Goal: Transaction & Acquisition: Purchase product/service

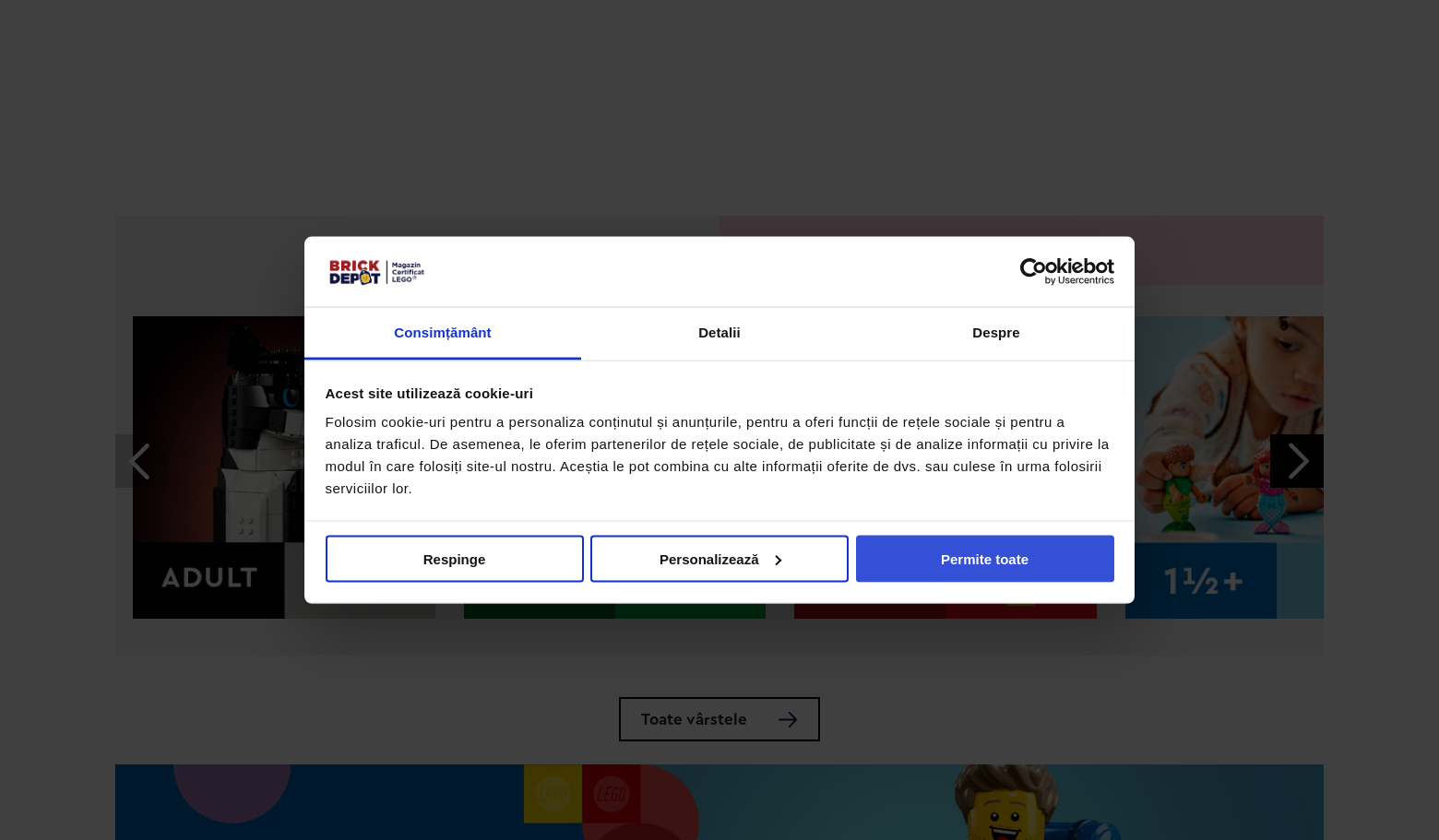
click at [1060, 555] on button "Permite toate" at bounding box center [985, 558] width 258 height 47
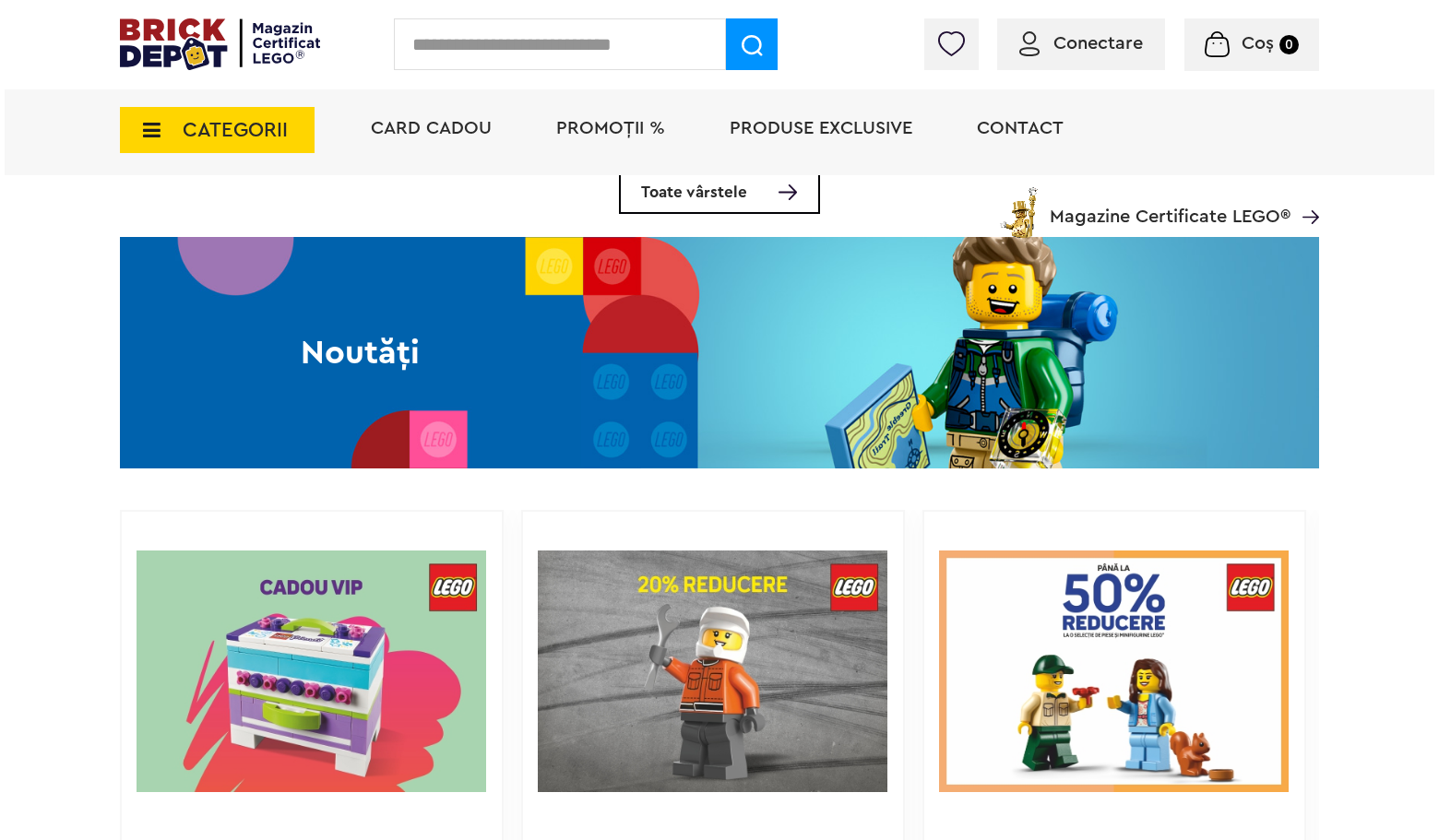
scroll to position [1123, 0]
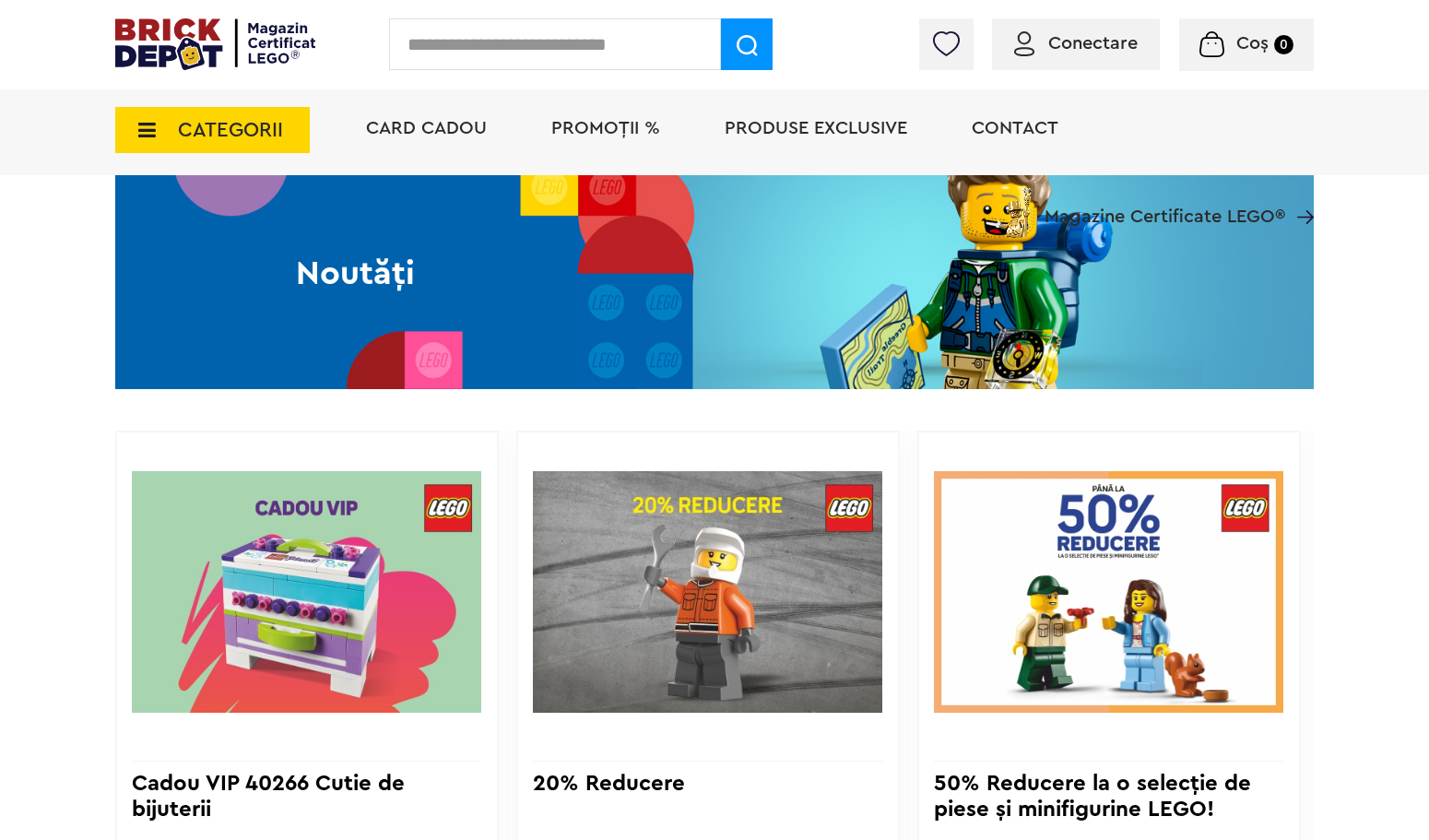
click at [673, 59] on input "text" at bounding box center [556, 44] width 332 height 51
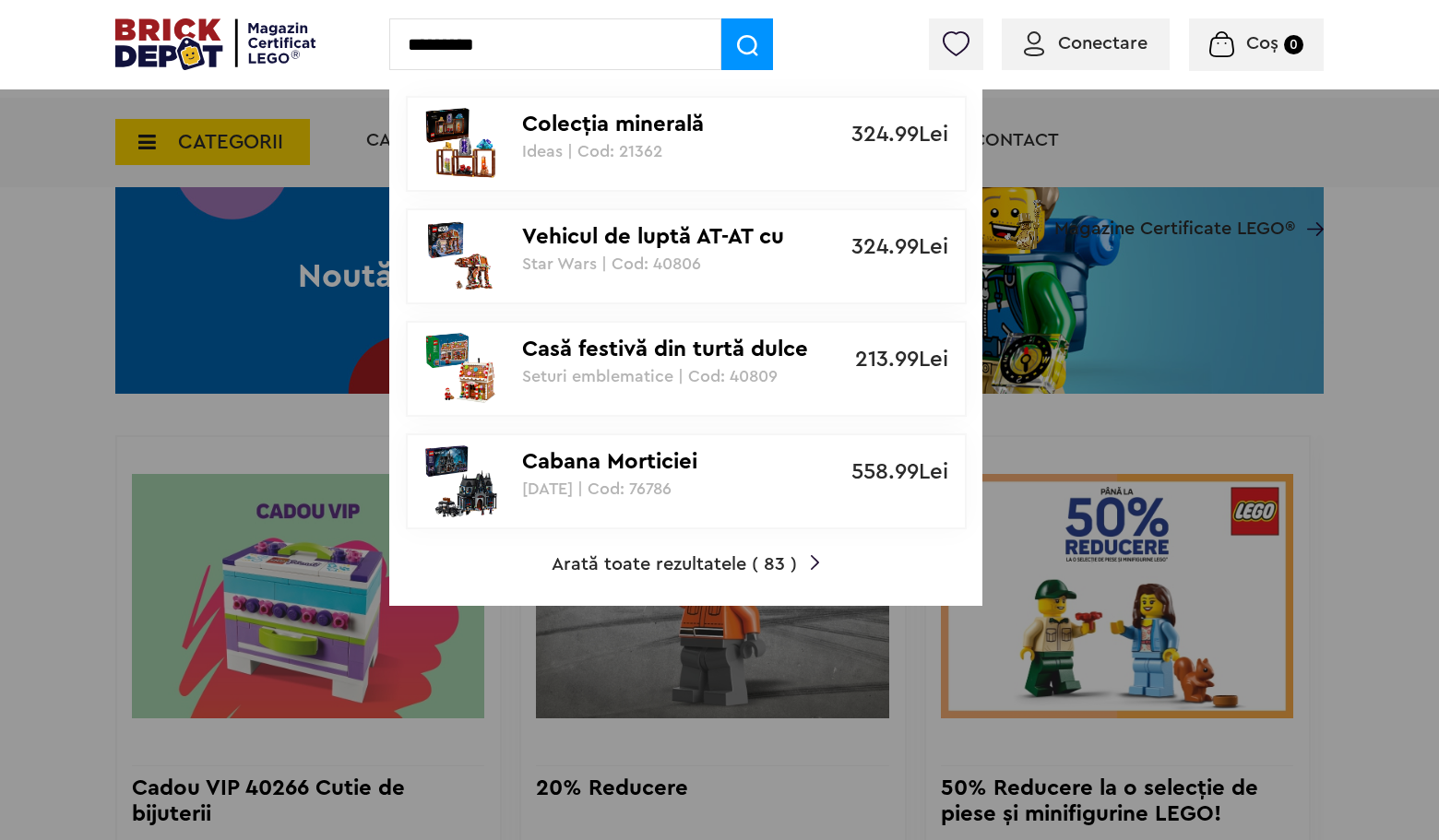
type input "*********"
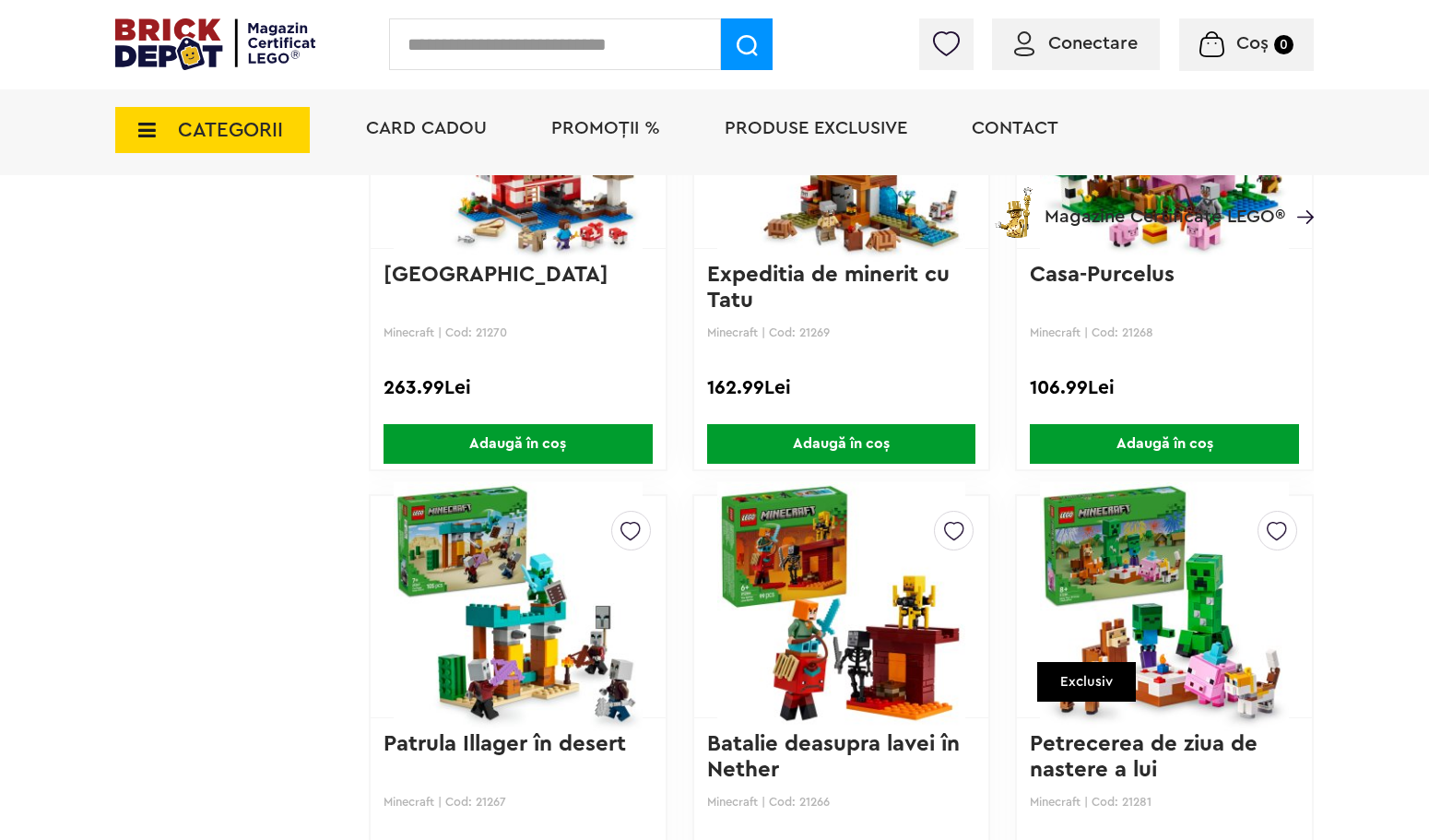
scroll to position [2151, 0]
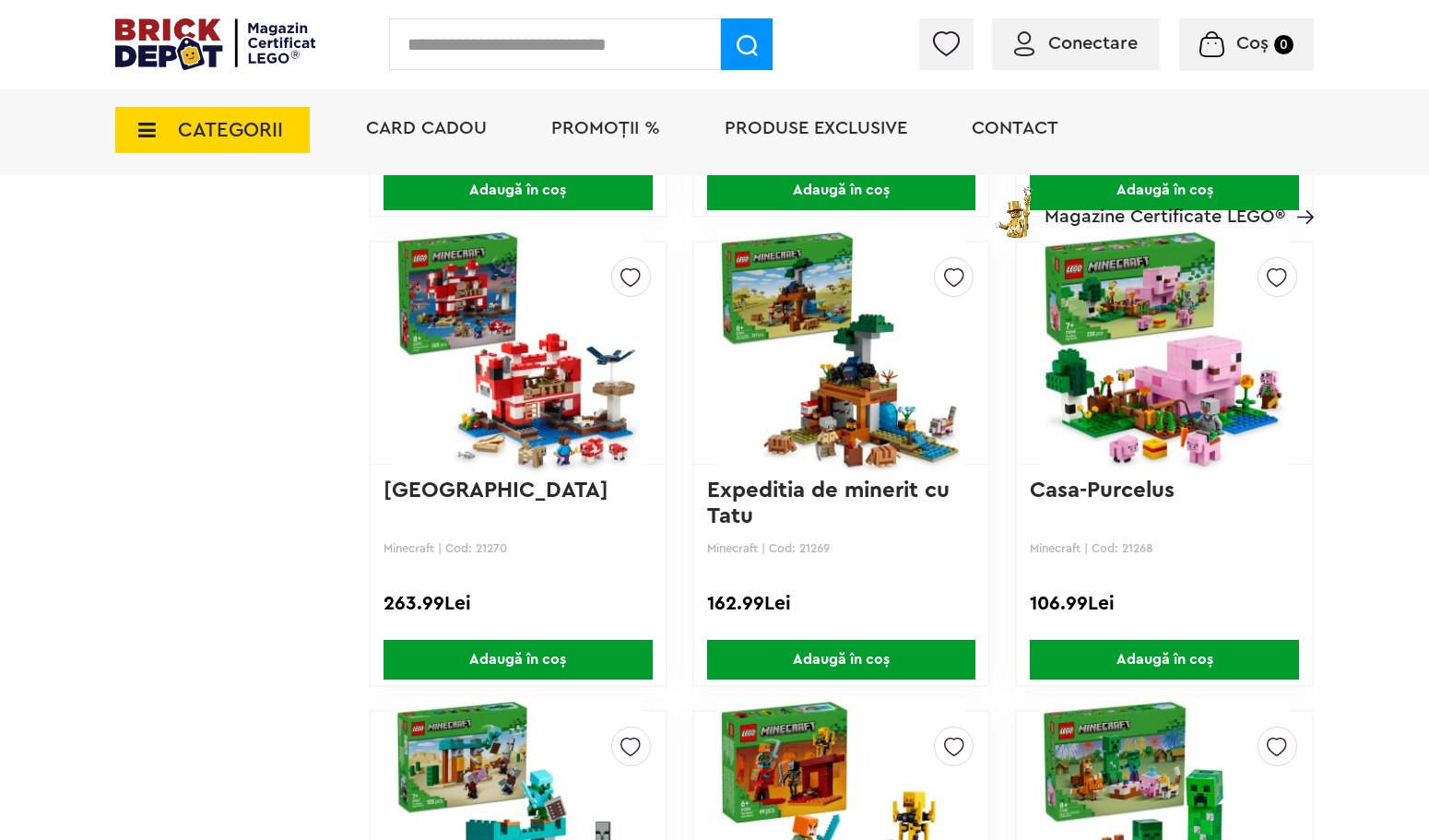
click at [831, 460] on img at bounding box center [842, 353] width 249 height 258
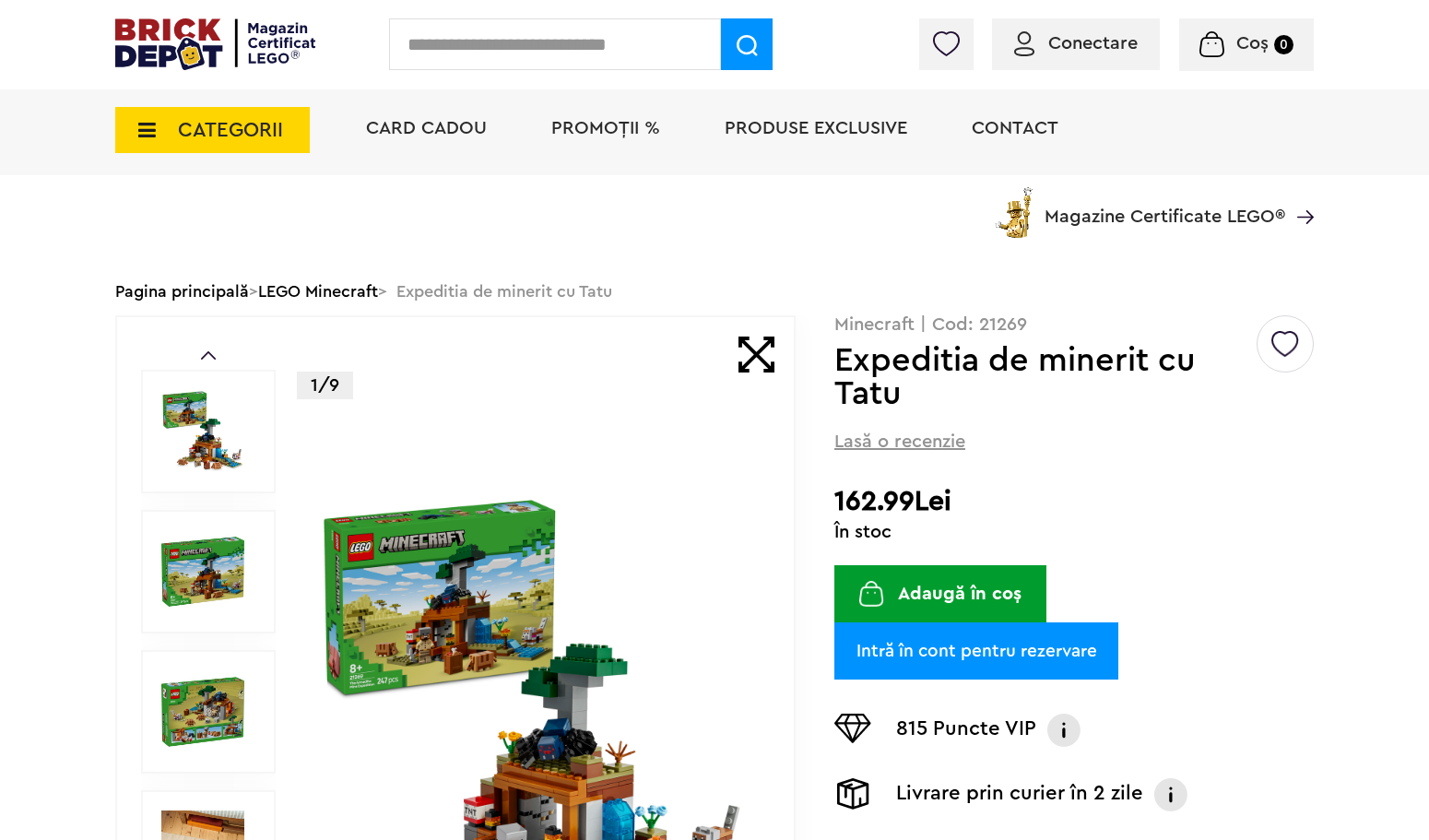
scroll to position [215, 0]
